Goal: Find specific page/section: Find specific page/section

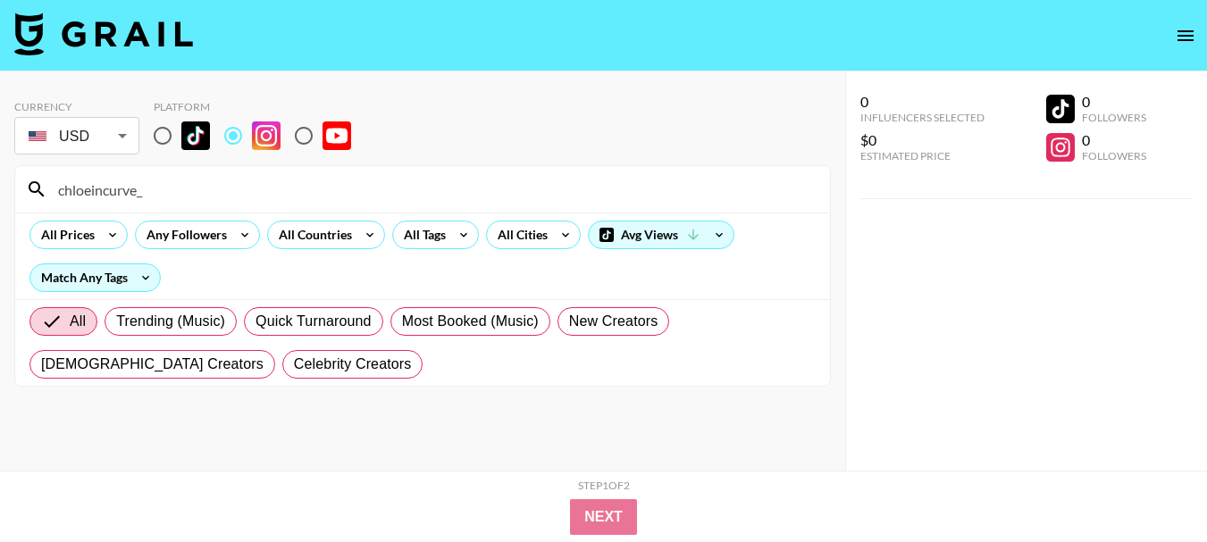
click at [565, 196] on input "chloeincurve_" at bounding box center [433, 189] width 772 height 29
click at [566, 196] on input "chloeincurve_" at bounding box center [433, 189] width 772 height 29
click at [330, 195] on input "chloeincurve_" at bounding box center [433, 189] width 772 height 29
click at [330, 194] on input "chloeincurve_" at bounding box center [433, 189] width 772 height 29
paste input "alexandremiwren"
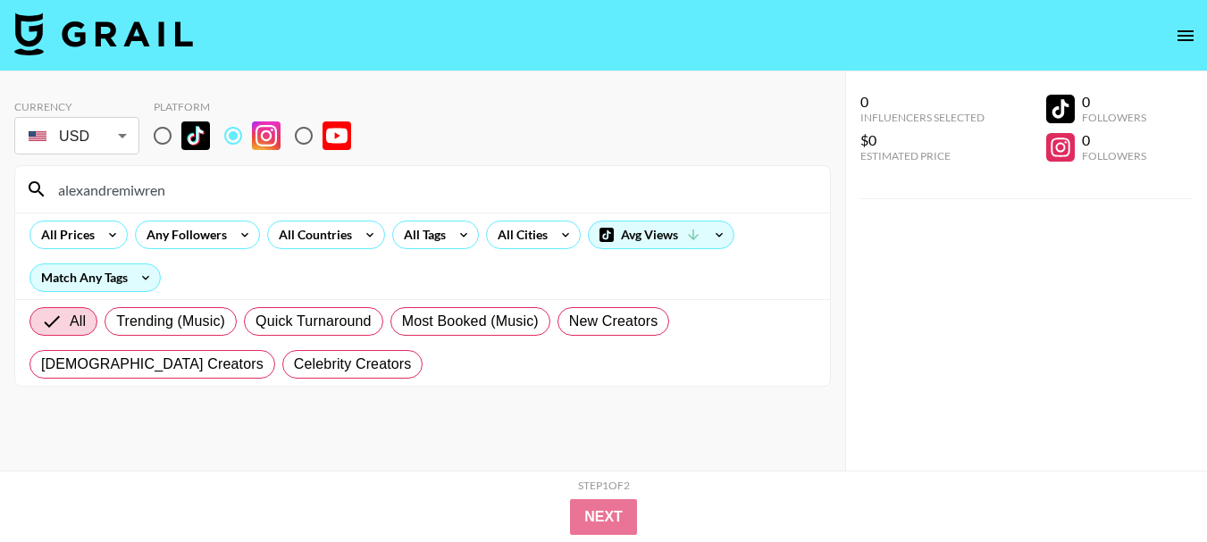
click at [357, 178] on input "alexandremiwren" at bounding box center [433, 189] width 772 height 29
click at [357, 179] on input "alexandremiwren" at bounding box center [433, 189] width 772 height 29
paste input "theunconventionalfamily_"
click at [469, 189] on input "theunconventionalfamily_" at bounding box center [433, 189] width 772 height 29
click at [468, 189] on input "theunconventionalfamily_" at bounding box center [433, 189] width 772 height 29
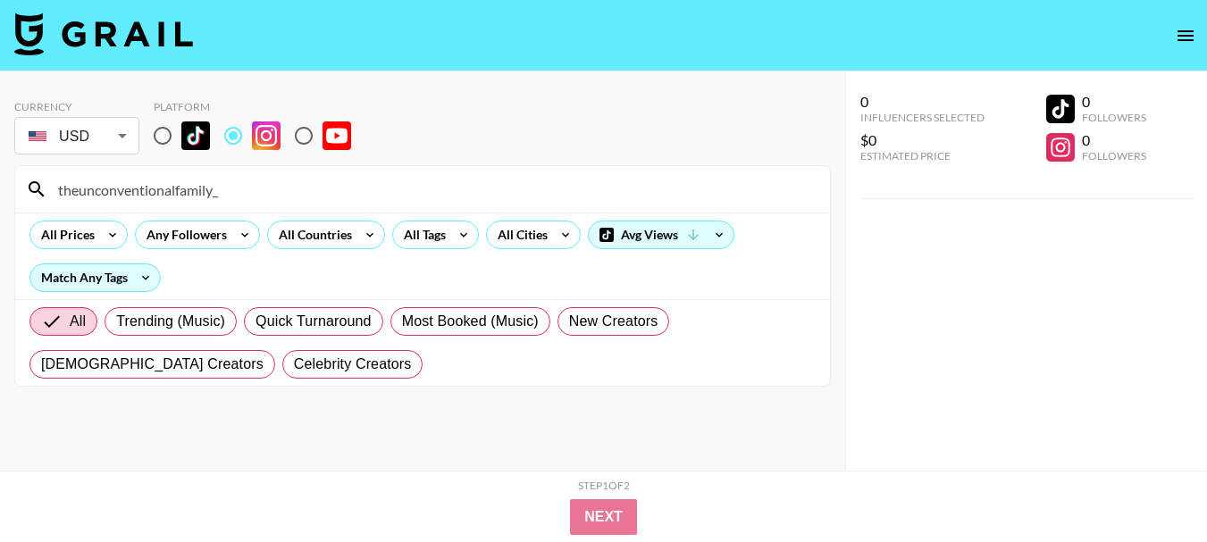
paste input "richardsons04"
type input "therichardsons04"
